Goal: Book appointment/travel/reservation

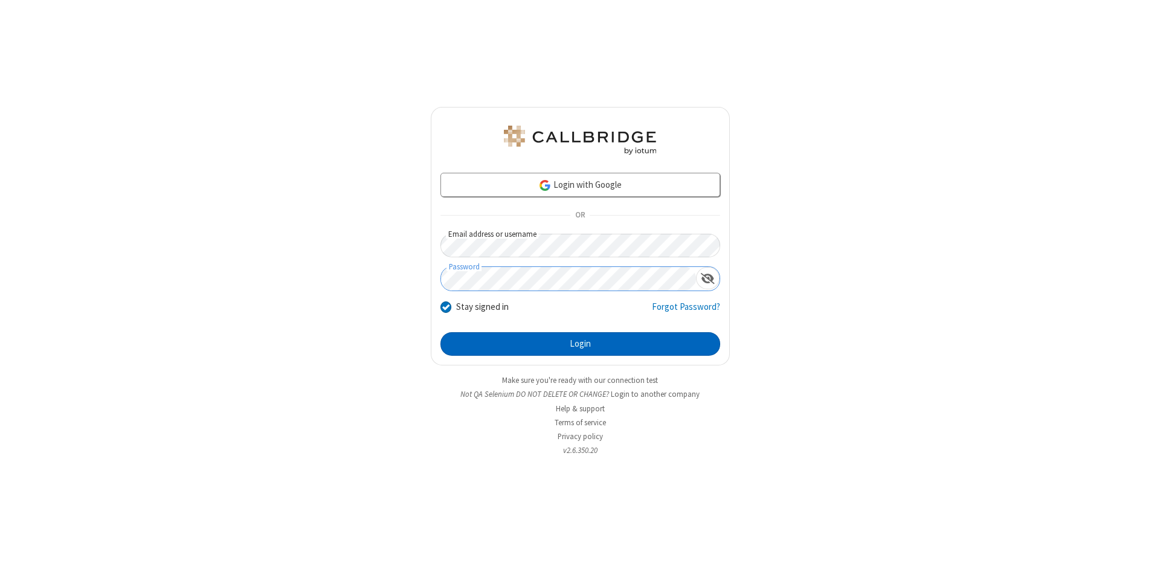
click at [580, 344] on button "Login" at bounding box center [580, 344] width 280 height 24
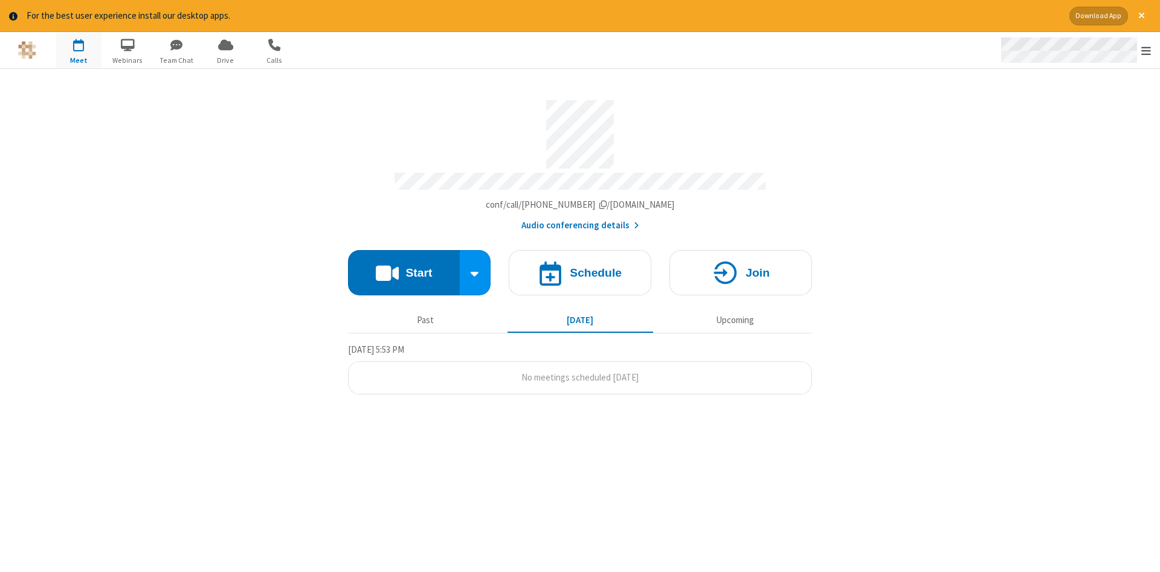
click at [1146, 51] on span "Open menu" at bounding box center [1146, 51] width 10 height 12
click at [79, 50] on span "button" at bounding box center [78, 44] width 45 height 21
click at [580, 268] on h4 "Schedule" at bounding box center [596, 272] width 52 height 11
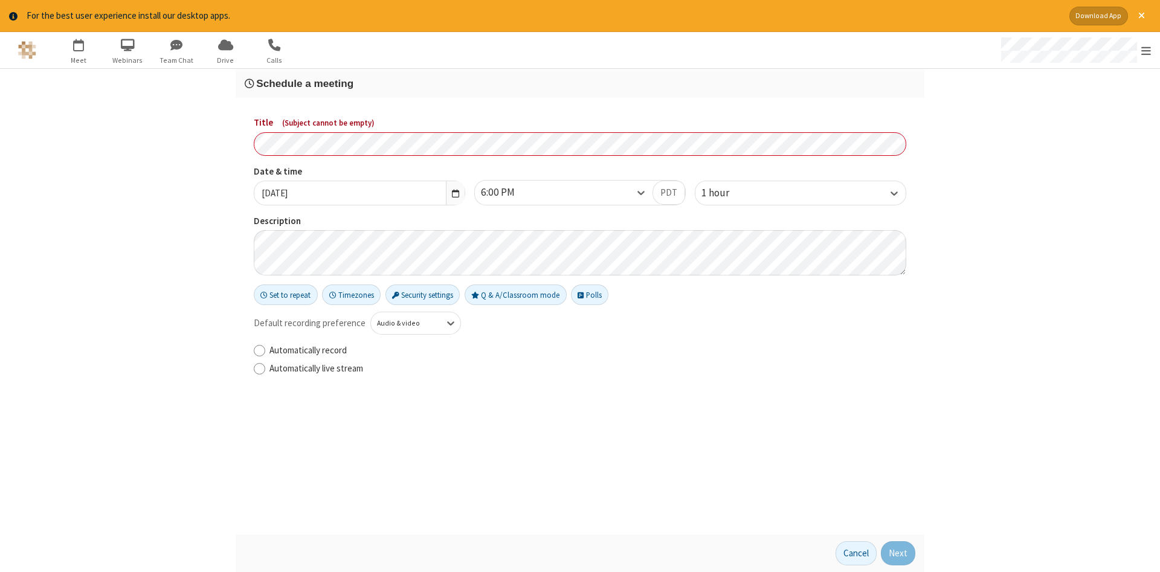
click at [580, 83] on h3 "Schedule a meeting" at bounding box center [580, 83] width 671 height 11
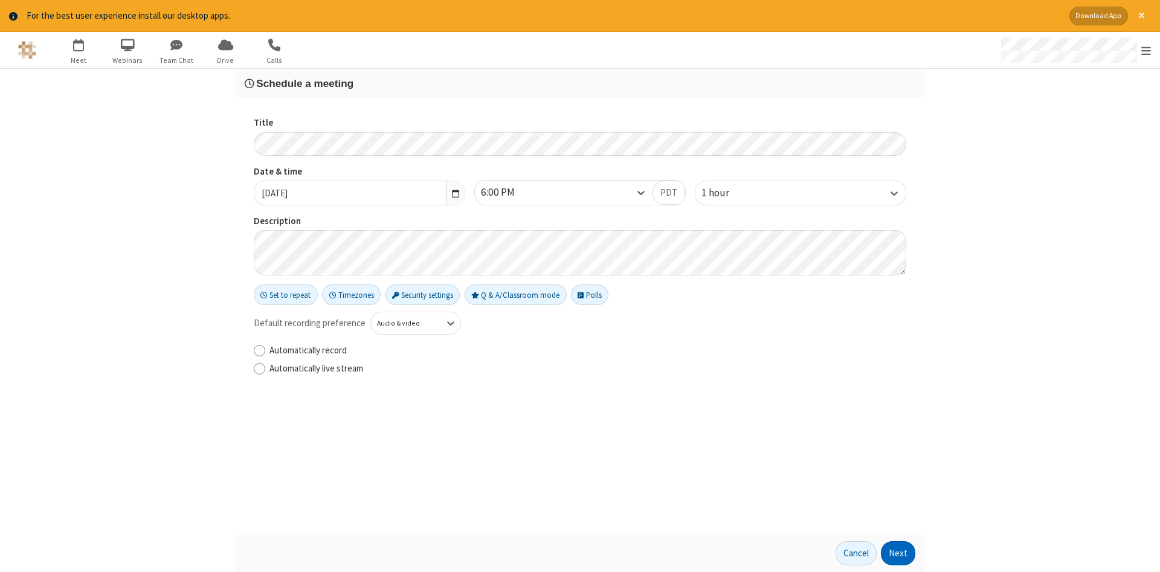
click at [898, 553] on button "Next" at bounding box center [898, 553] width 34 height 24
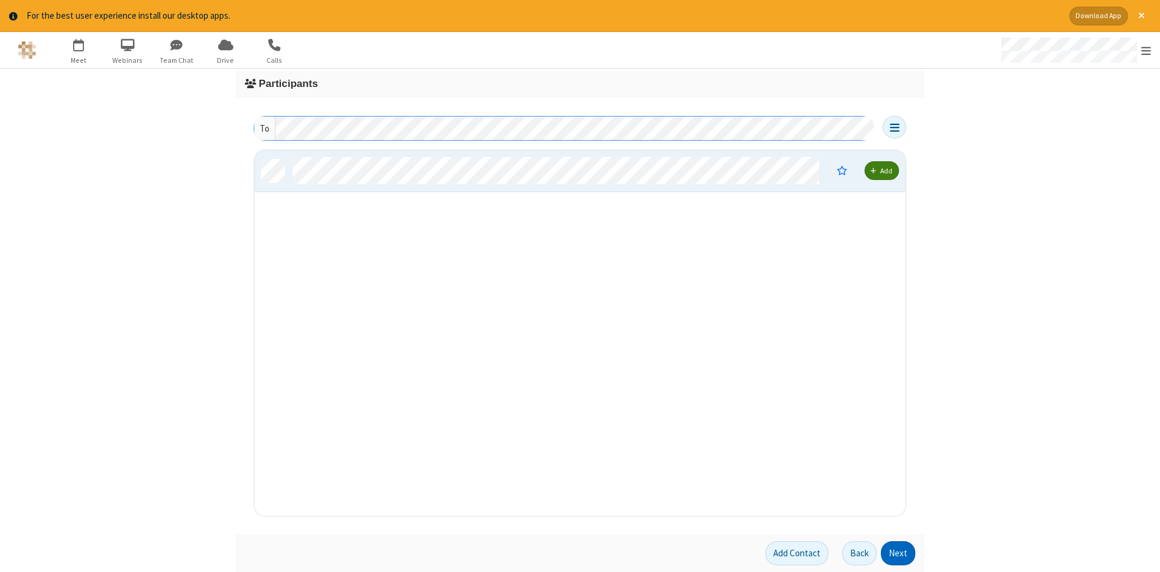
click at [898, 553] on button "Next" at bounding box center [898, 553] width 34 height 24
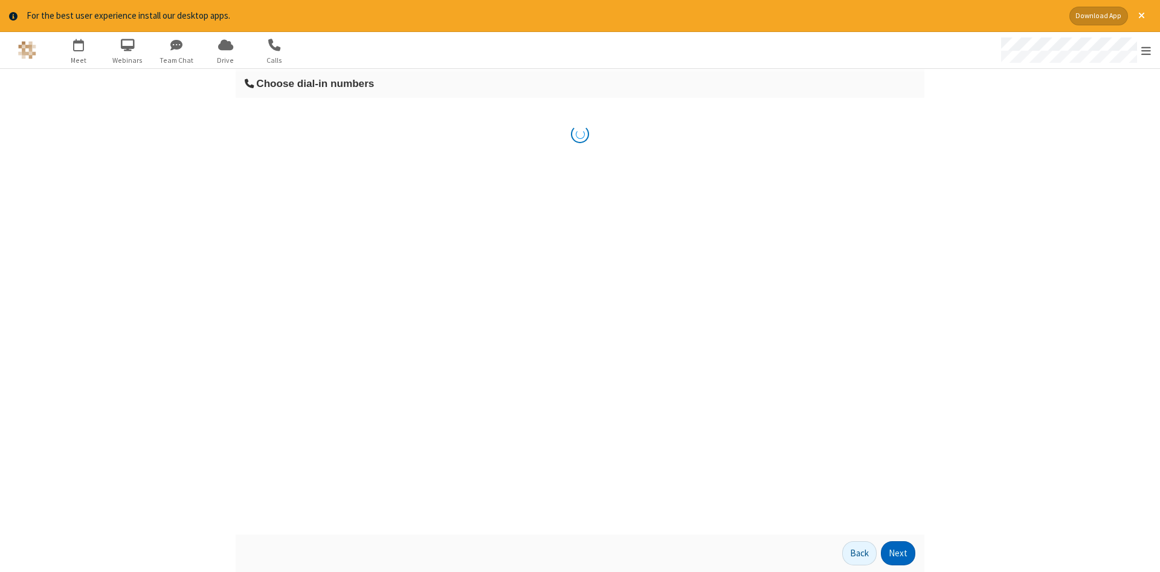
click at [898, 553] on button "Next" at bounding box center [898, 553] width 34 height 24
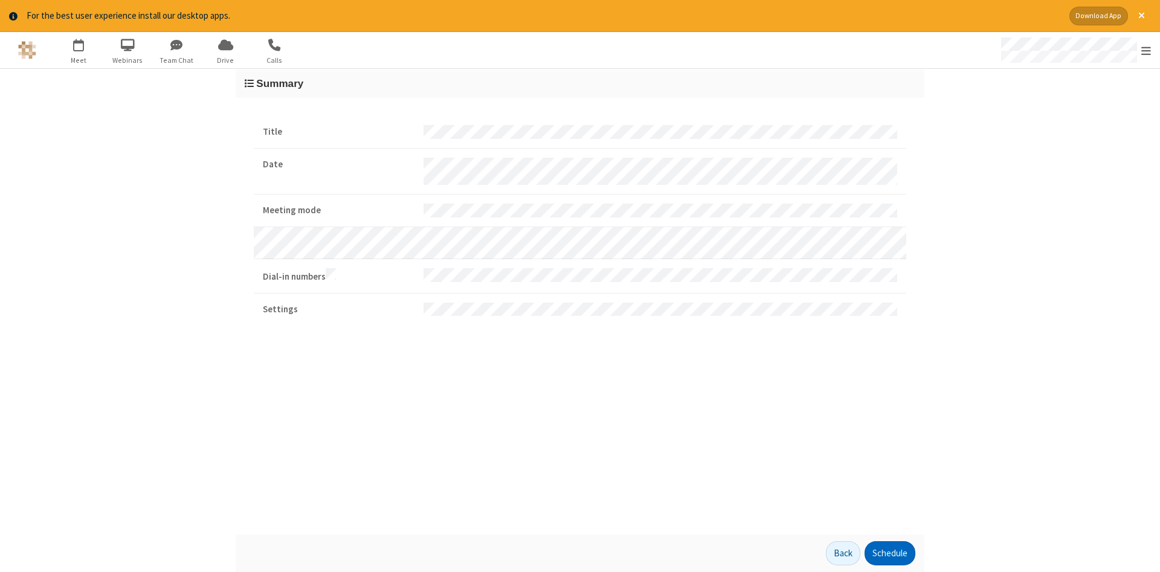
click at [889, 553] on button "Schedule" at bounding box center [889, 553] width 51 height 24
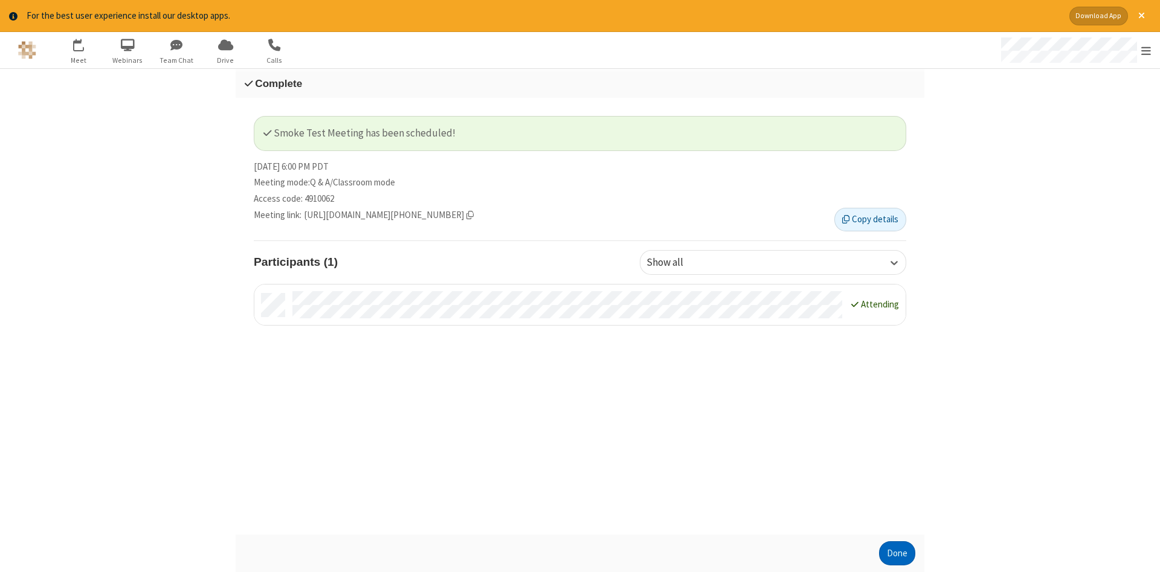
click at [897, 553] on button "Done" at bounding box center [897, 553] width 36 height 24
